Goal: Information Seeking & Learning: Understand process/instructions

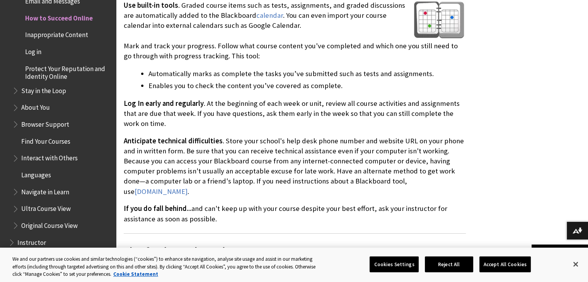
scroll to position [488, 0]
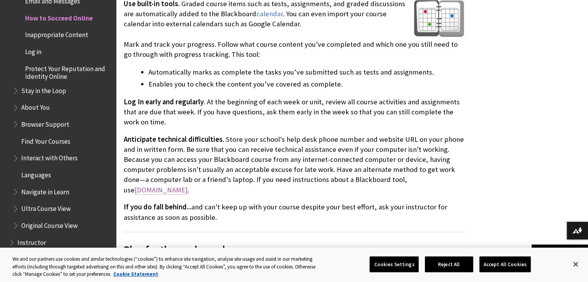
click at [188, 186] on link "[DOMAIN_NAME]" at bounding box center [161, 190] width 53 height 9
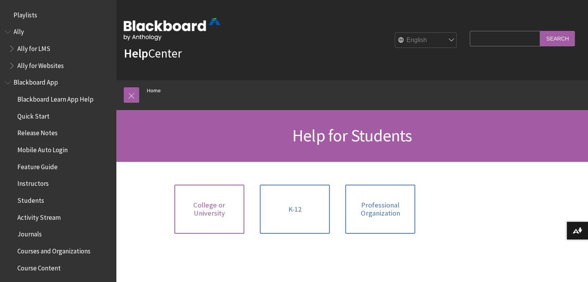
click at [210, 209] on span "College or University" at bounding box center [209, 209] width 61 height 17
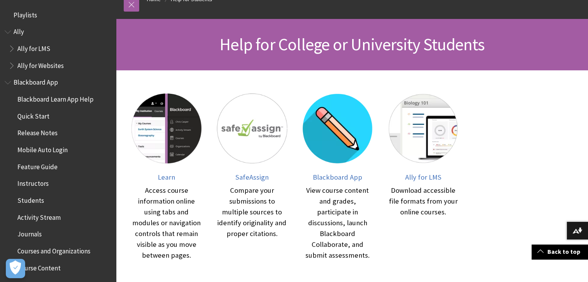
scroll to position [99, 0]
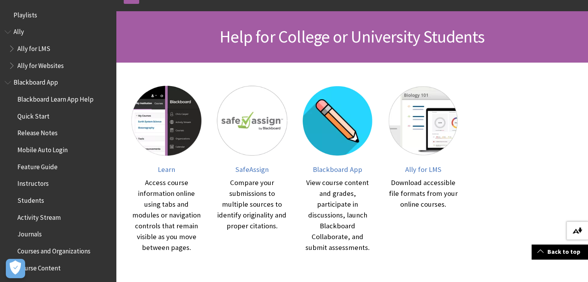
click at [575, 229] on img at bounding box center [578, 231] width 10 height 6
click at [549, 253] on link "Back to top" at bounding box center [560, 252] width 56 height 14
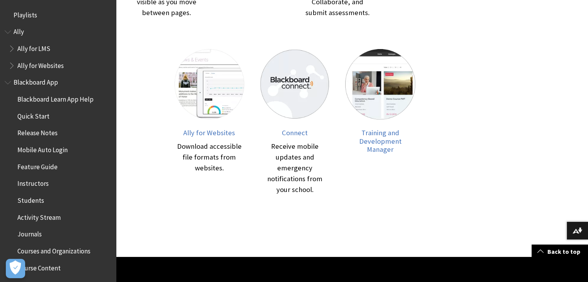
scroll to position [338, 0]
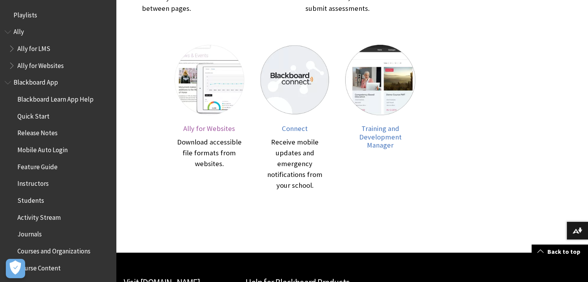
click at [203, 130] on span "Ally for Websites" at bounding box center [209, 128] width 52 height 9
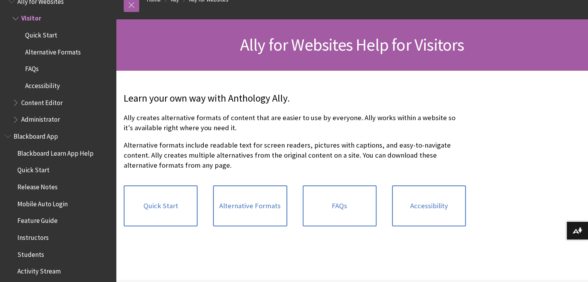
scroll to position [96, 0]
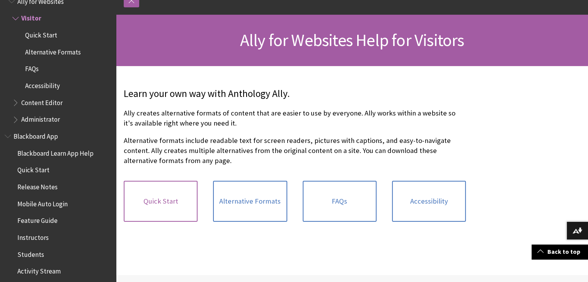
click at [150, 204] on link "Quick Start" at bounding box center [161, 201] width 74 height 41
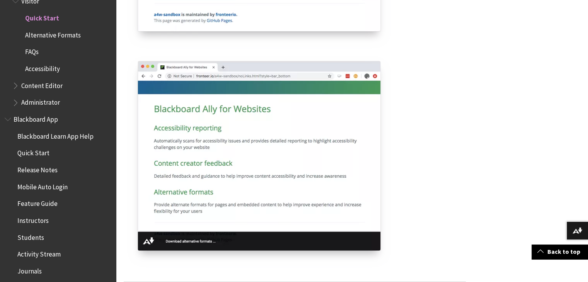
scroll to position [486, 0]
